Goal: Transaction & Acquisition: Purchase product/service

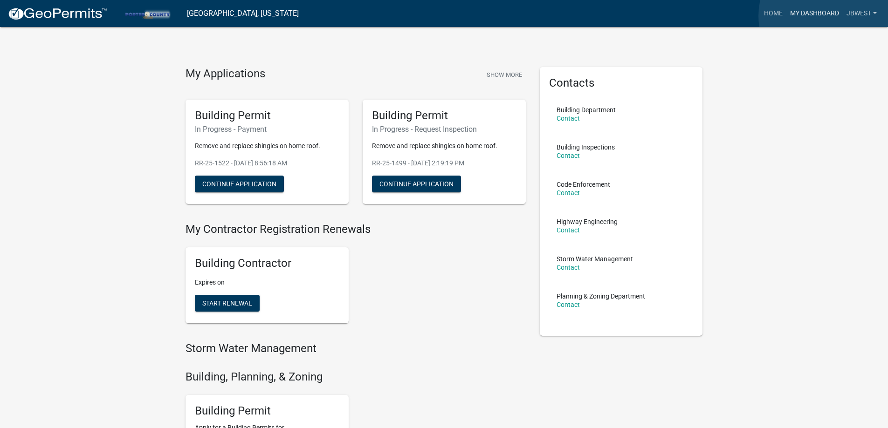
click at [829, 16] on link "My Dashboard" at bounding box center [814, 14] width 56 height 18
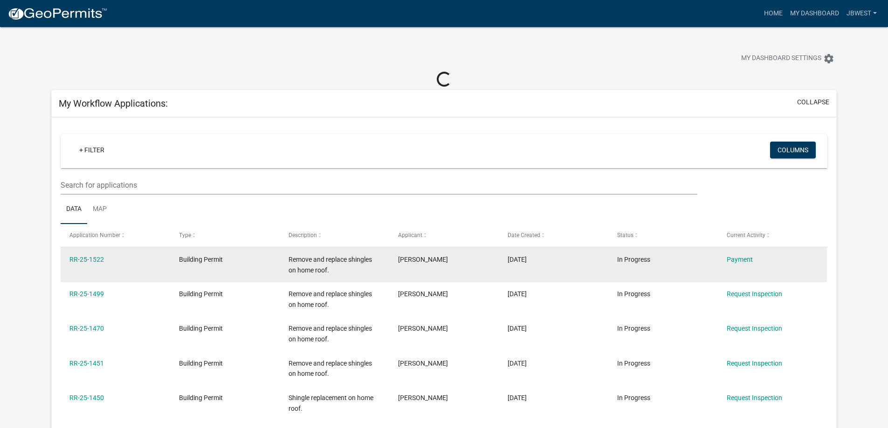
click at [732, 254] on div "Payment" at bounding box center [772, 259] width 91 height 11
click at [734, 256] on link "Payment" at bounding box center [740, 259] width 26 height 7
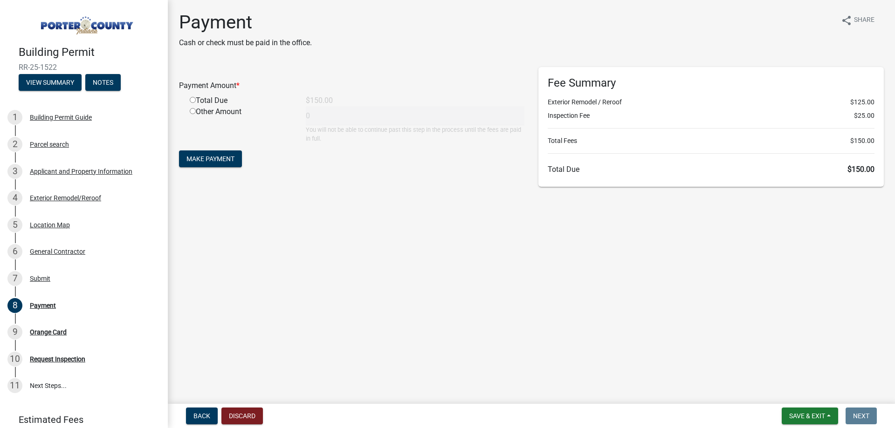
click at [192, 96] on div "Total Due" at bounding box center [241, 100] width 116 height 11
drag, startPoint x: 192, startPoint y: 98, endPoint x: 223, endPoint y: 150, distance: 60.2
click at [193, 99] on input "radio" at bounding box center [193, 100] width 6 height 6
radio input "true"
type input "150"
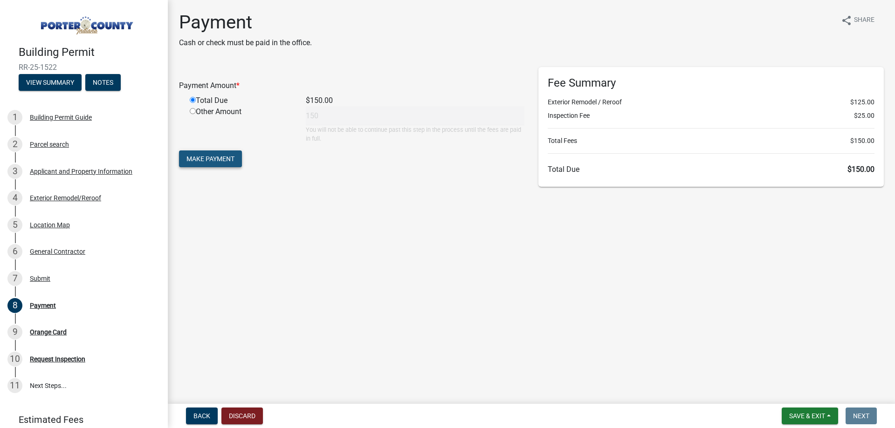
click at [232, 163] on button "Make Payment" at bounding box center [210, 159] width 63 height 17
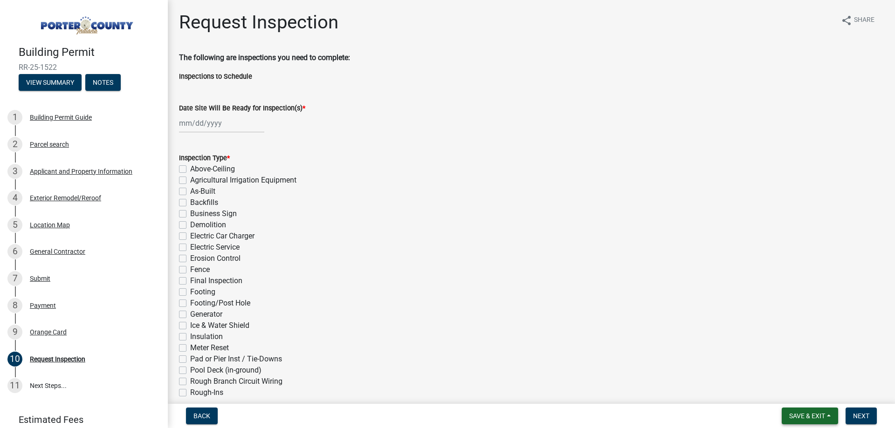
click at [808, 419] on span "Save & Exit" at bounding box center [807, 415] width 36 height 7
click at [801, 392] on button "Save & Exit" at bounding box center [800, 392] width 75 height 22
